Goal: Task Accomplishment & Management: Complete application form

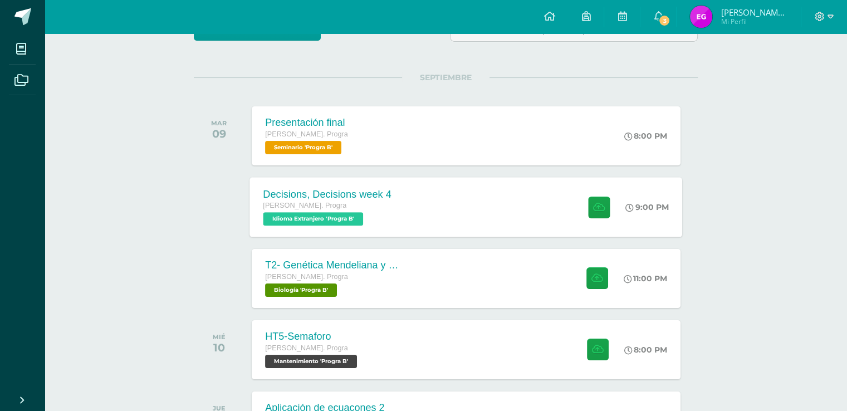
scroll to position [111, 0]
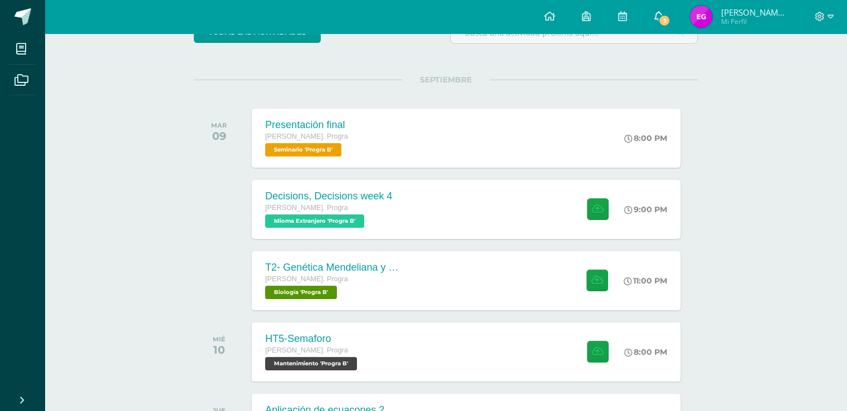
click at [660, 23] on span "3" at bounding box center [664, 20] width 12 height 12
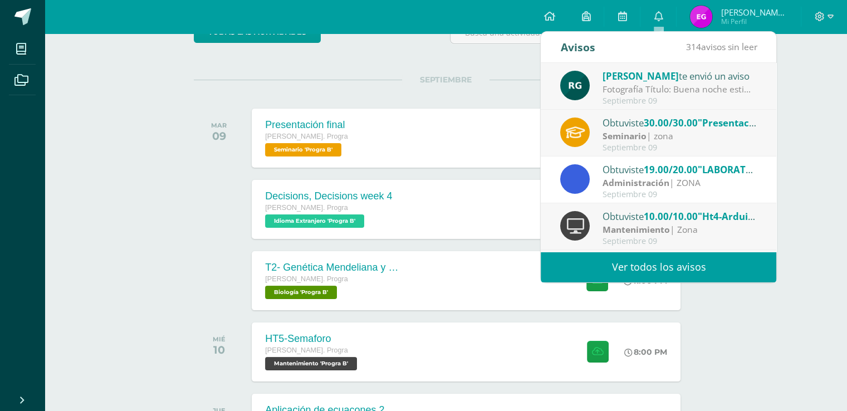
click at [660, 126] on span "30.00/30.00" at bounding box center [671, 122] width 54 height 13
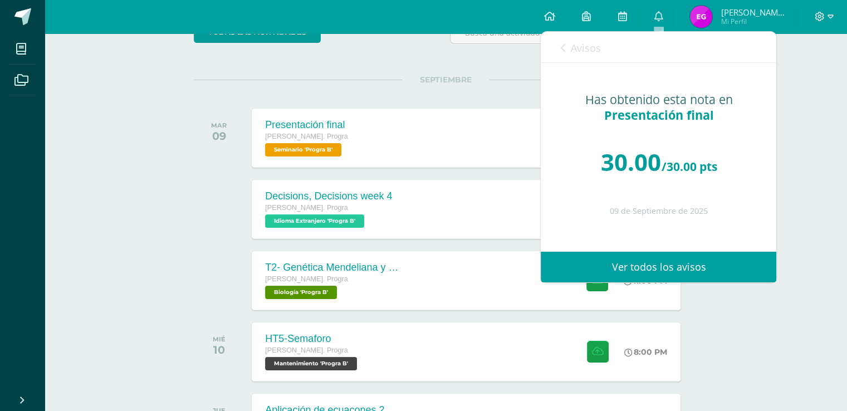
click at [566, 43] on link "Avisos" at bounding box center [580, 48] width 40 height 32
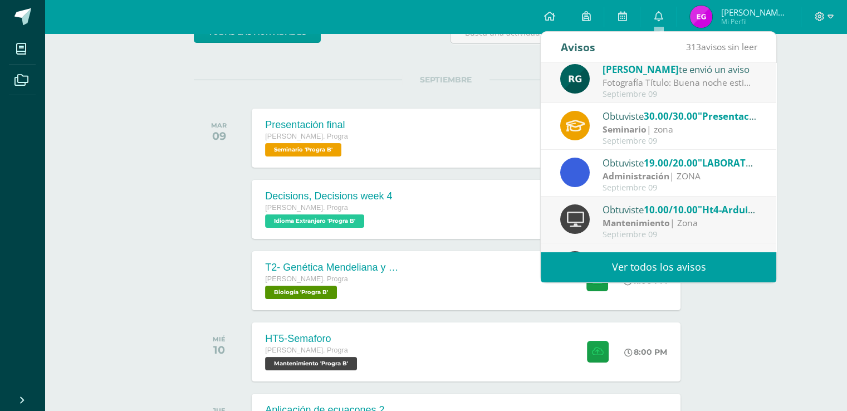
scroll to position [0, 0]
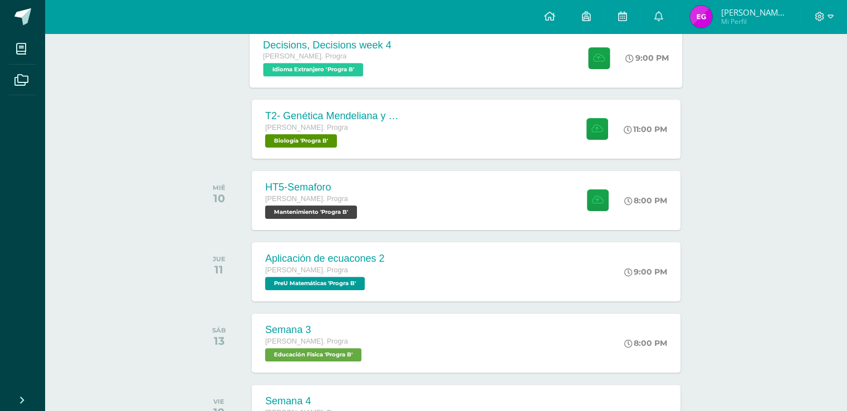
scroll to position [278, 0]
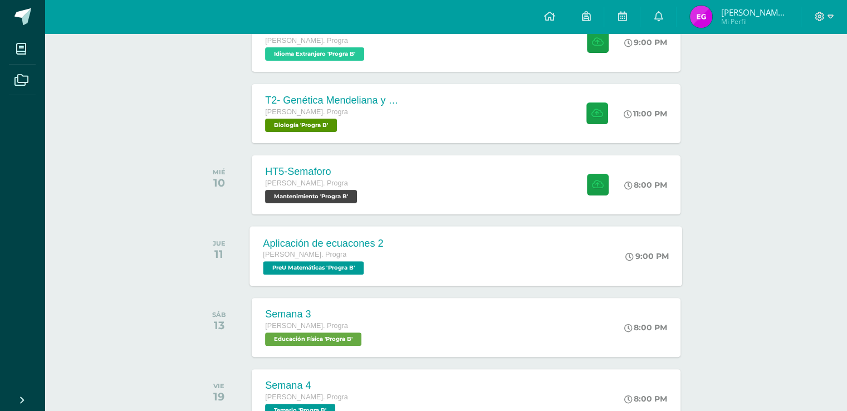
click at [391, 265] on div "Aplicación de ecuacones 2 Quinto Bach. Progra PreU Matemáticas 'Progra B'" at bounding box center [324, 256] width 148 height 60
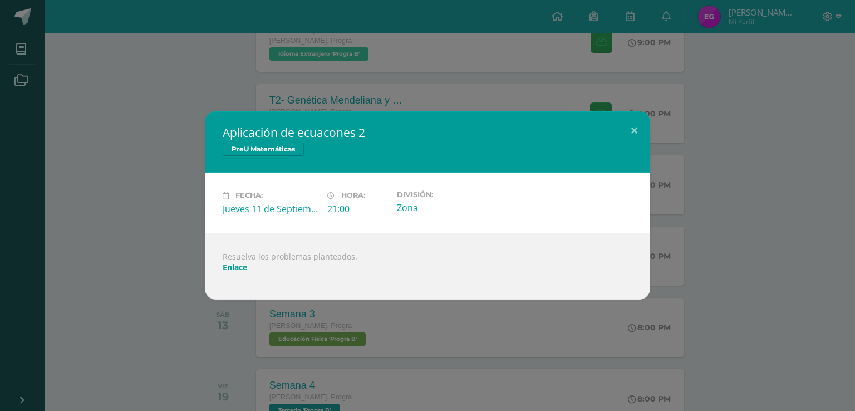
click at [126, 191] on div "Aplicación de ecuacones 2 PreU Matemáticas Fecha: Jueves 11 de Septiembre Hora:…" at bounding box center [427, 205] width 846 height 188
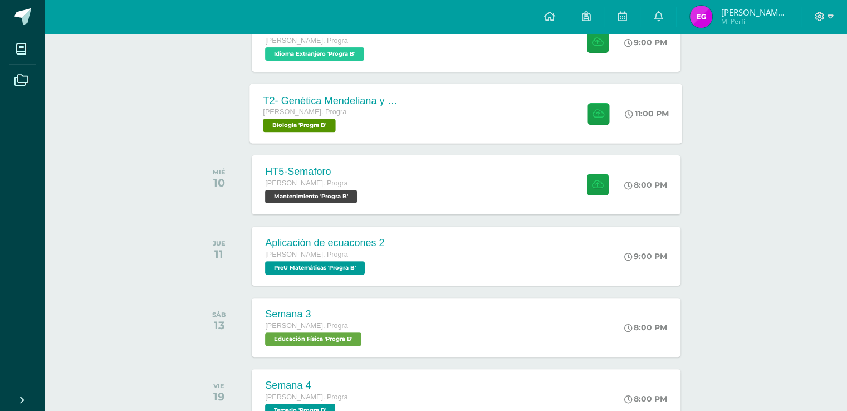
click at [429, 112] on div "T2- Genética Mendeliana y sus aplicaciones [PERSON_NAME]. Progra Biología 'Prog…" at bounding box center [466, 114] width 433 height 60
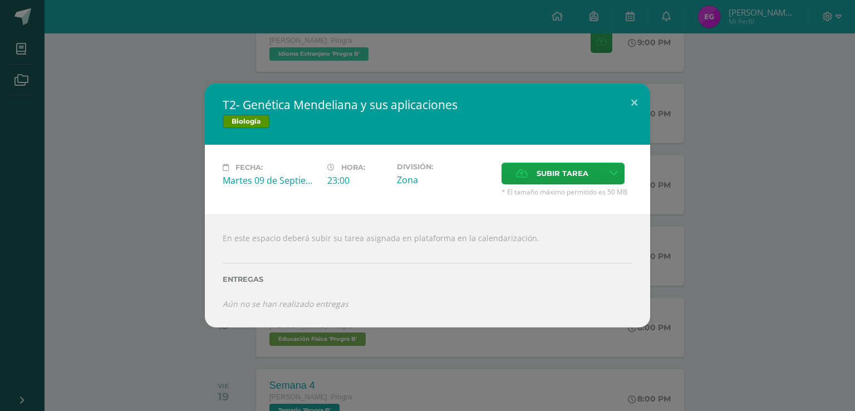
drag, startPoint x: 216, startPoint y: 104, endPoint x: 418, endPoint y: 103, distance: 201.6
click at [409, 142] on div "T2- Genética Mendeliana y sus aplicaciones Biología" at bounding box center [427, 114] width 445 height 61
drag, startPoint x: 223, startPoint y: 101, endPoint x: 281, endPoint y: 104, distance: 58.0
click at [281, 104] on h2 "T2- Genética Mendeliana y sus aplicaciones" at bounding box center [428, 105] width 410 height 16
drag, startPoint x: 283, startPoint y: 104, endPoint x: 283, endPoint y: 110, distance: 6.7
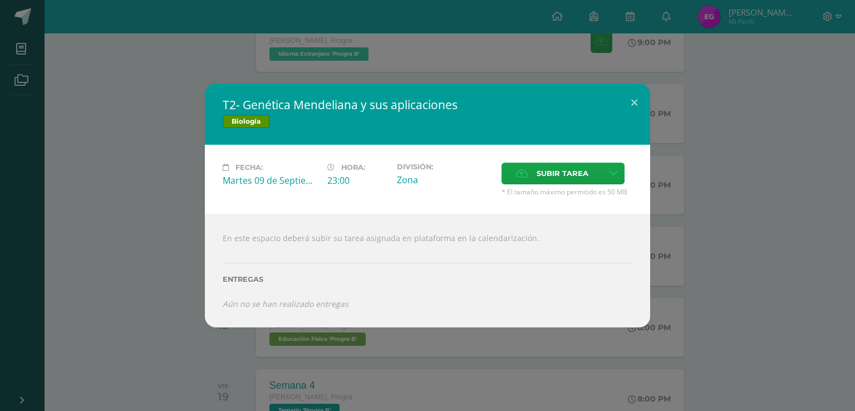
click at [283, 106] on h2 "T2- Genética Mendeliana y sus aplicaciones" at bounding box center [428, 105] width 410 height 16
drag, startPoint x: 528, startPoint y: 239, endPoint x: 133, endPoint y: 237, distance: 395.9
click at [133, 237] on div "T2- Genética Mendeliana y sus aplicaciones Biología Fecha: Martes 09 de Septiem…" at bounding box center [427, 205] width 846 height 243
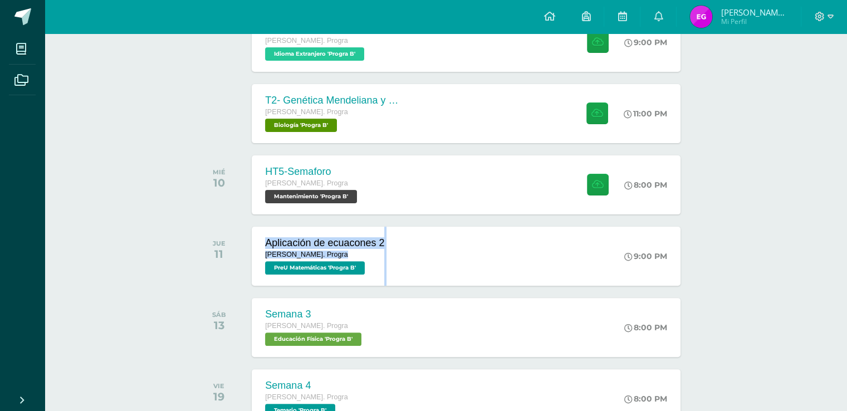
drag, startPoint x: 405, startPoint y: 254, endPoint x: 287, endPoint y: 222, distance: 122.9
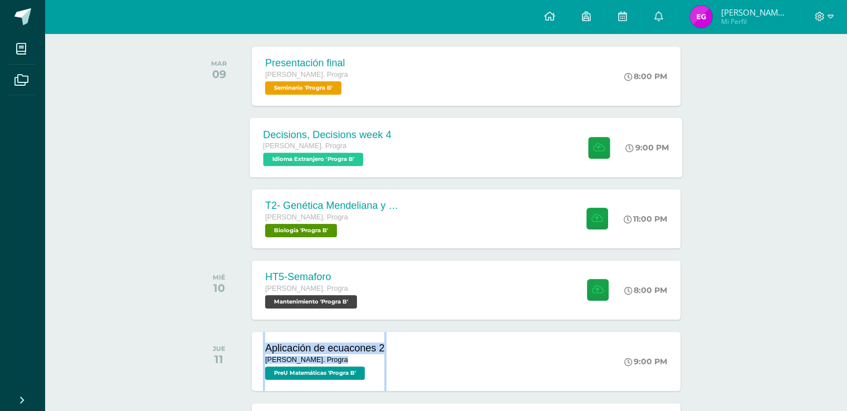
scroll to position [167, 0]
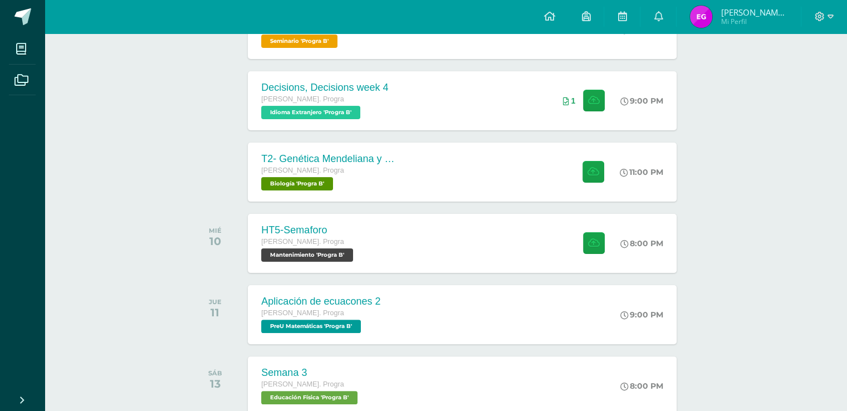
scroll to position [223, 4]
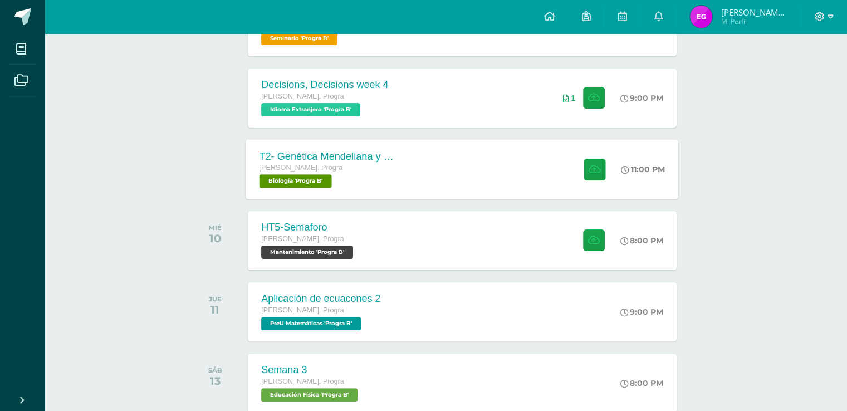
click at [429, 181] on div "T2- Genética Mendeliana y sus aplicaciones [PERSON_NAME]. Progra Biología 'Prog…" at bounding box center [462, 169] width 433 height 60
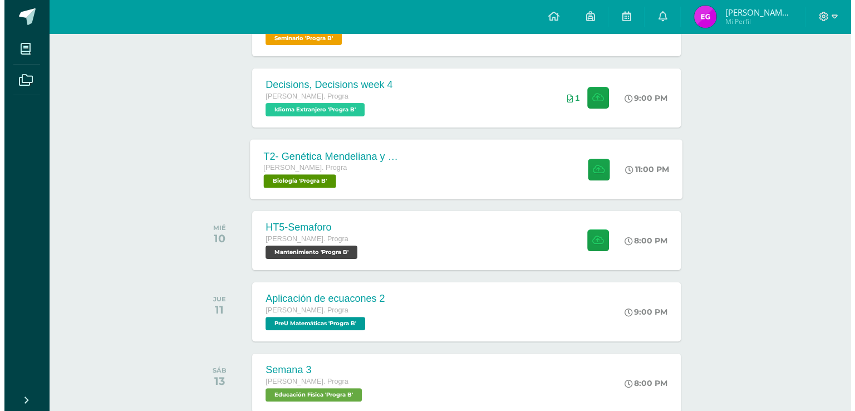
scroll to position [223, 0]
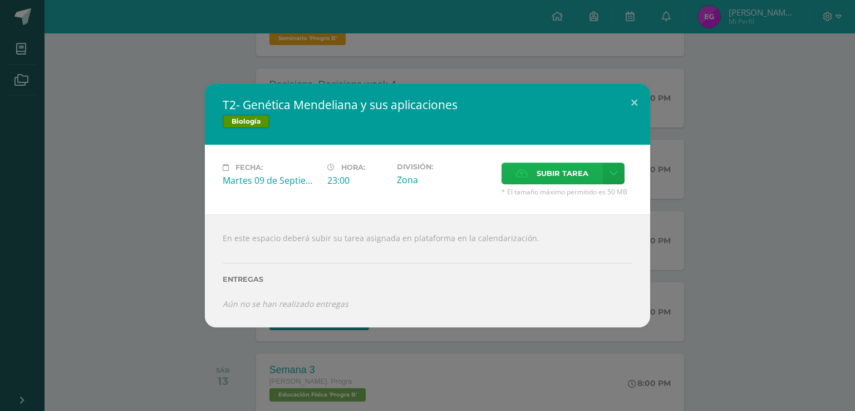
click at [547, 180] on span "Subir tarea" at bounding box center [563, 173] width 52 height 21
click at [0, 0] on input "Subir tarea" at bounding box center [0, 0] width 0 height 0
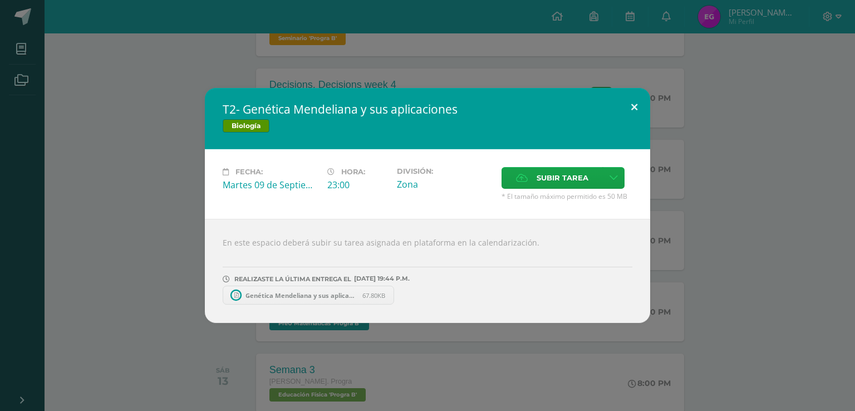
drag, startPoint x: 646, startPoint y: 101, endPoint x: 543, endPoint y: 77, distance: 105.1
click at [646, 101] on button at bounding box center [635, 107] width 32 height 38
